Goal: Browse casually

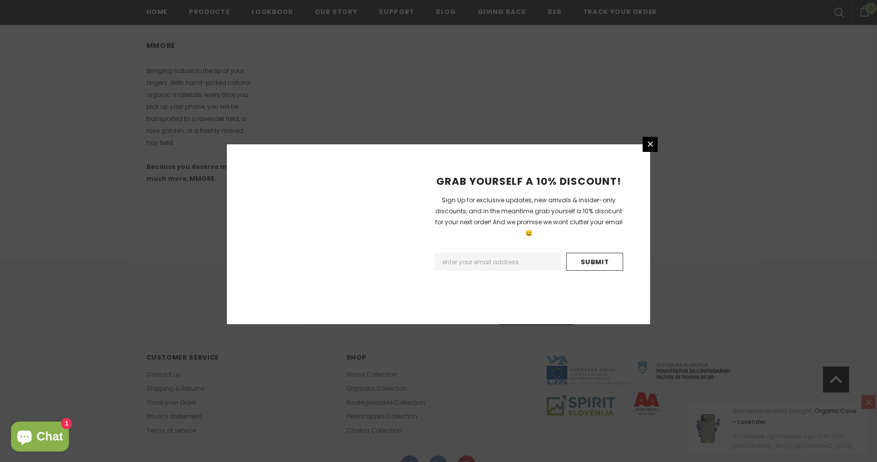
scroll to position [562, 0]
